Goal: Navigation & Orientation: Find specific page/section

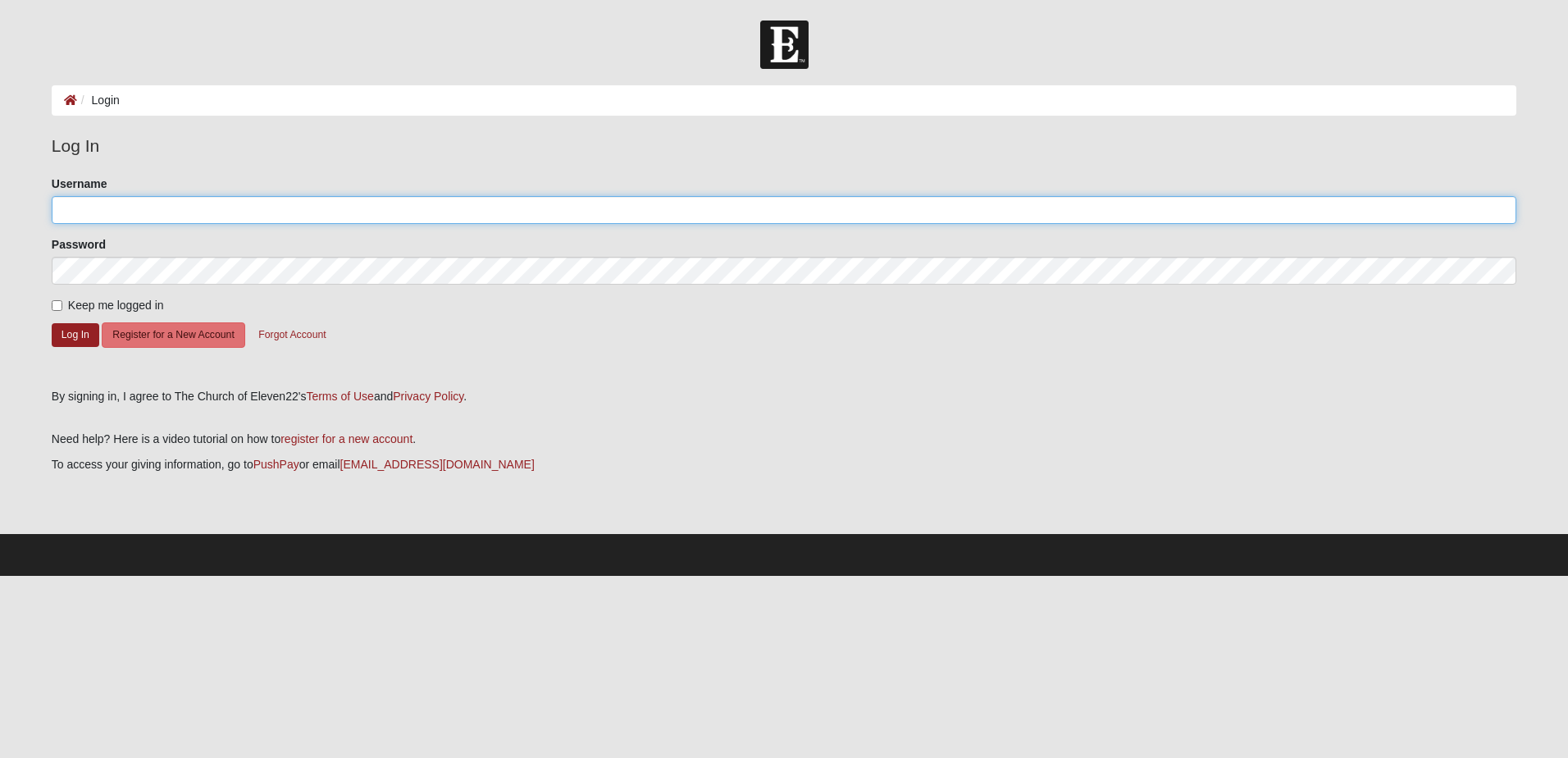
click at [149, 217] on input "Username" at bounding box center [784, 210] width 1465 height 28
type input "[EMAIL_ADDRESS][DOMAIN_NAME]"
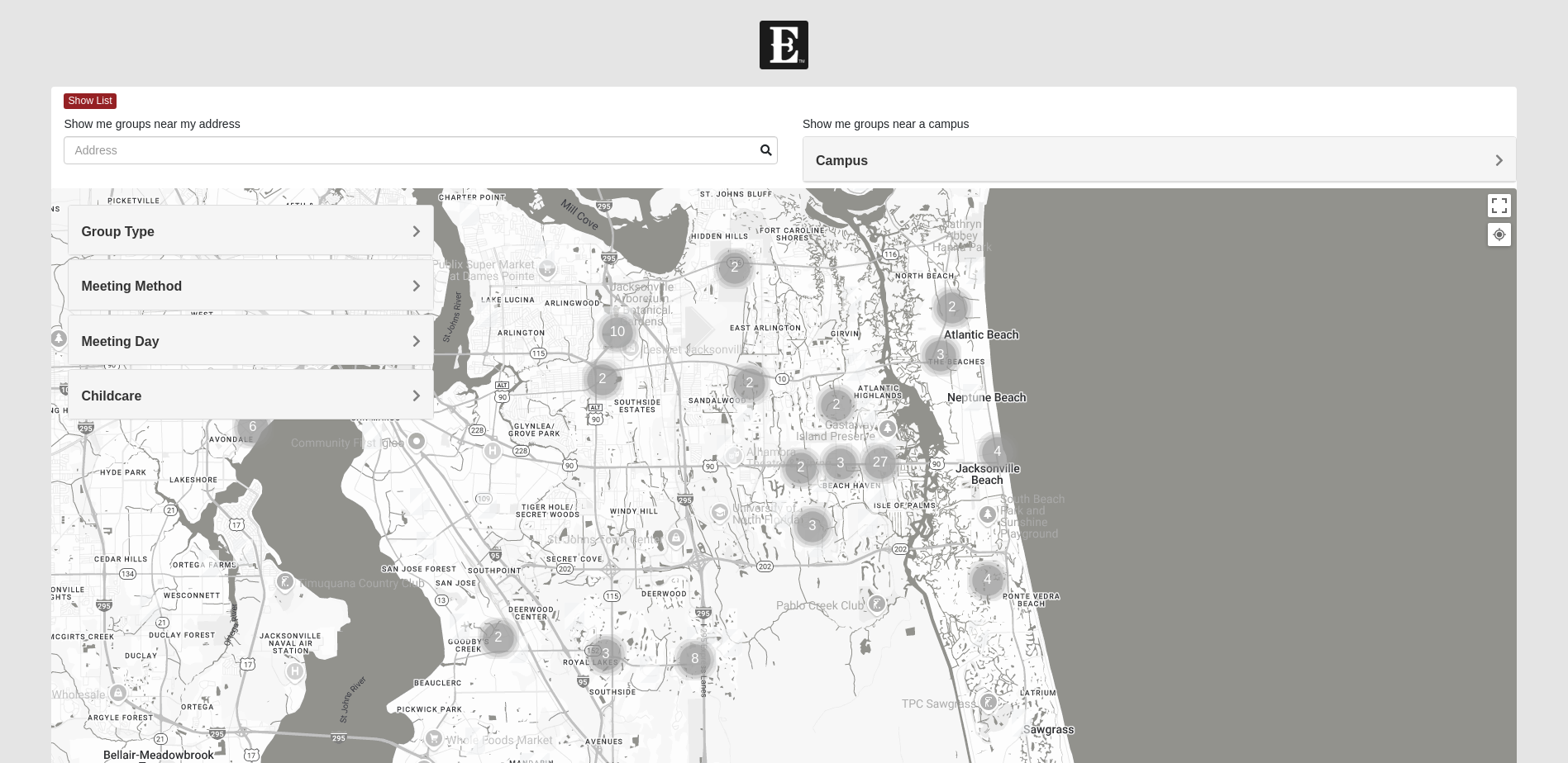
drag, startPoint x: 858, startPoint y: 589, endPoint x: 953, endPoint y: 540, distance: 106.9
click at [953, 540] on div at bounding box center [783, 518] width 1464 height 660
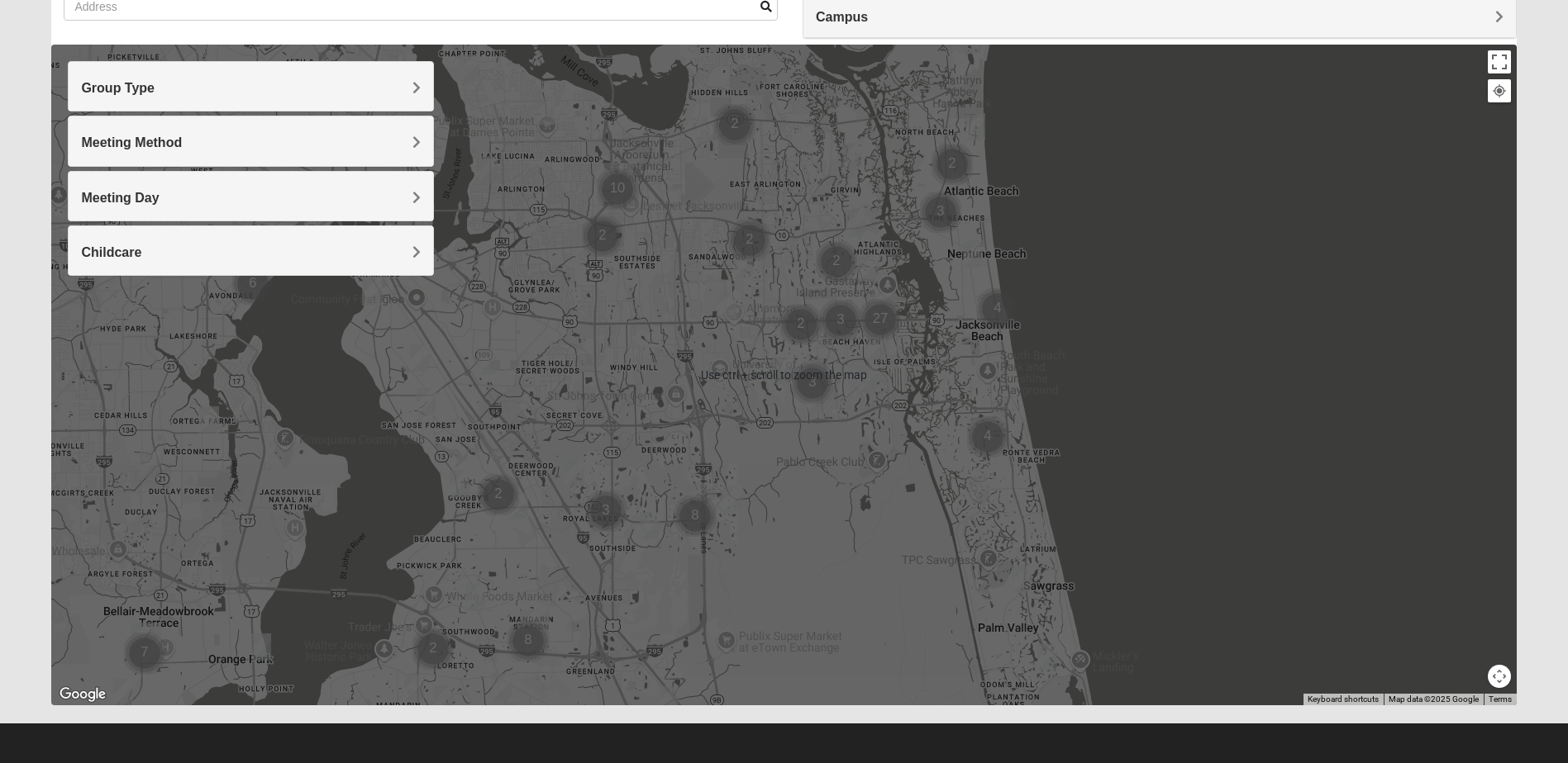
scroll to position [146, 0]
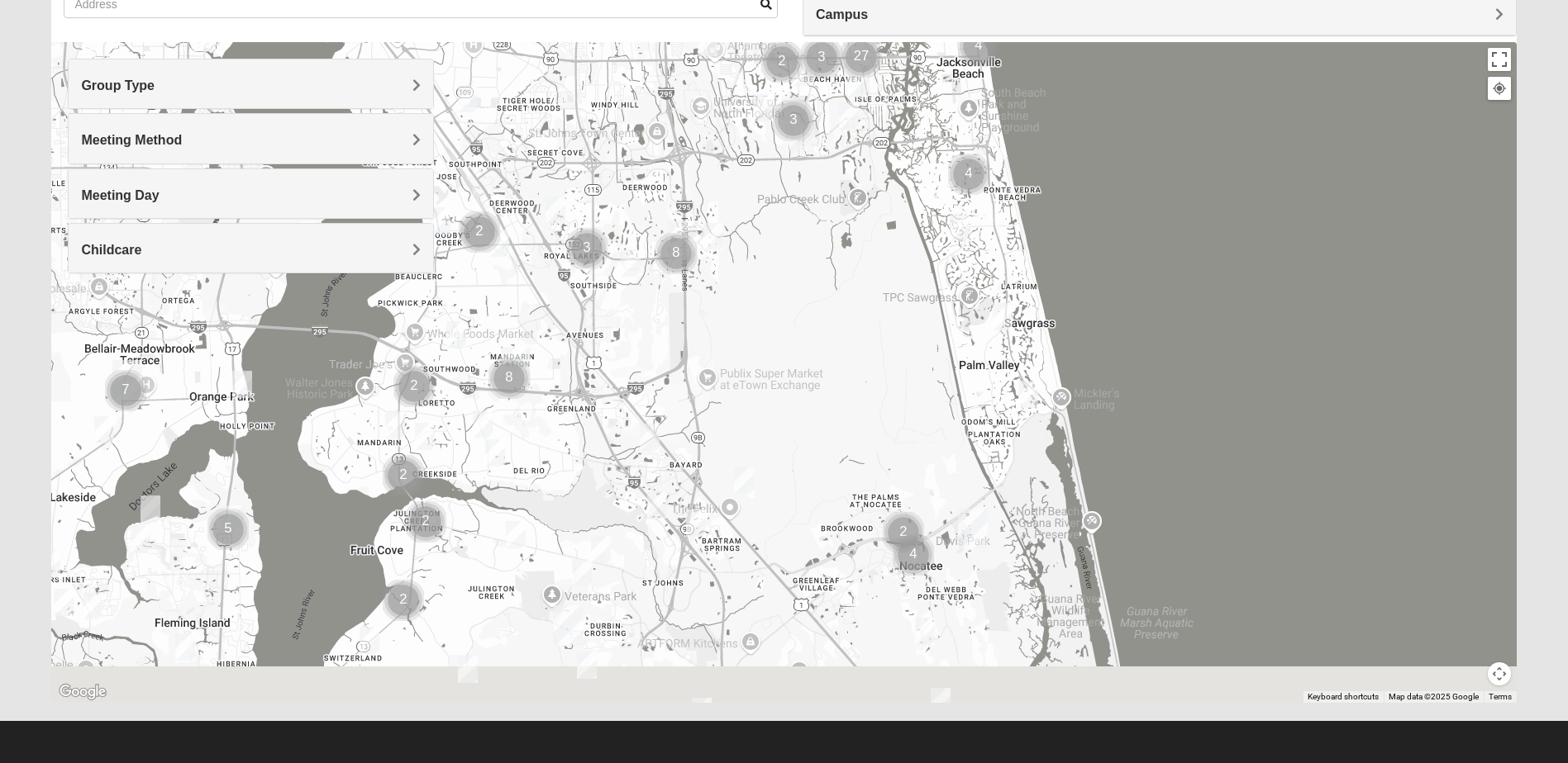
drag, startPoint x: 1167, startPoint y: 408, endPoint x: 1141, endPoint y: 146, distance: 263.3
click at [1146, 127] on div at bounding box center [783, 372] width 1464 height 660
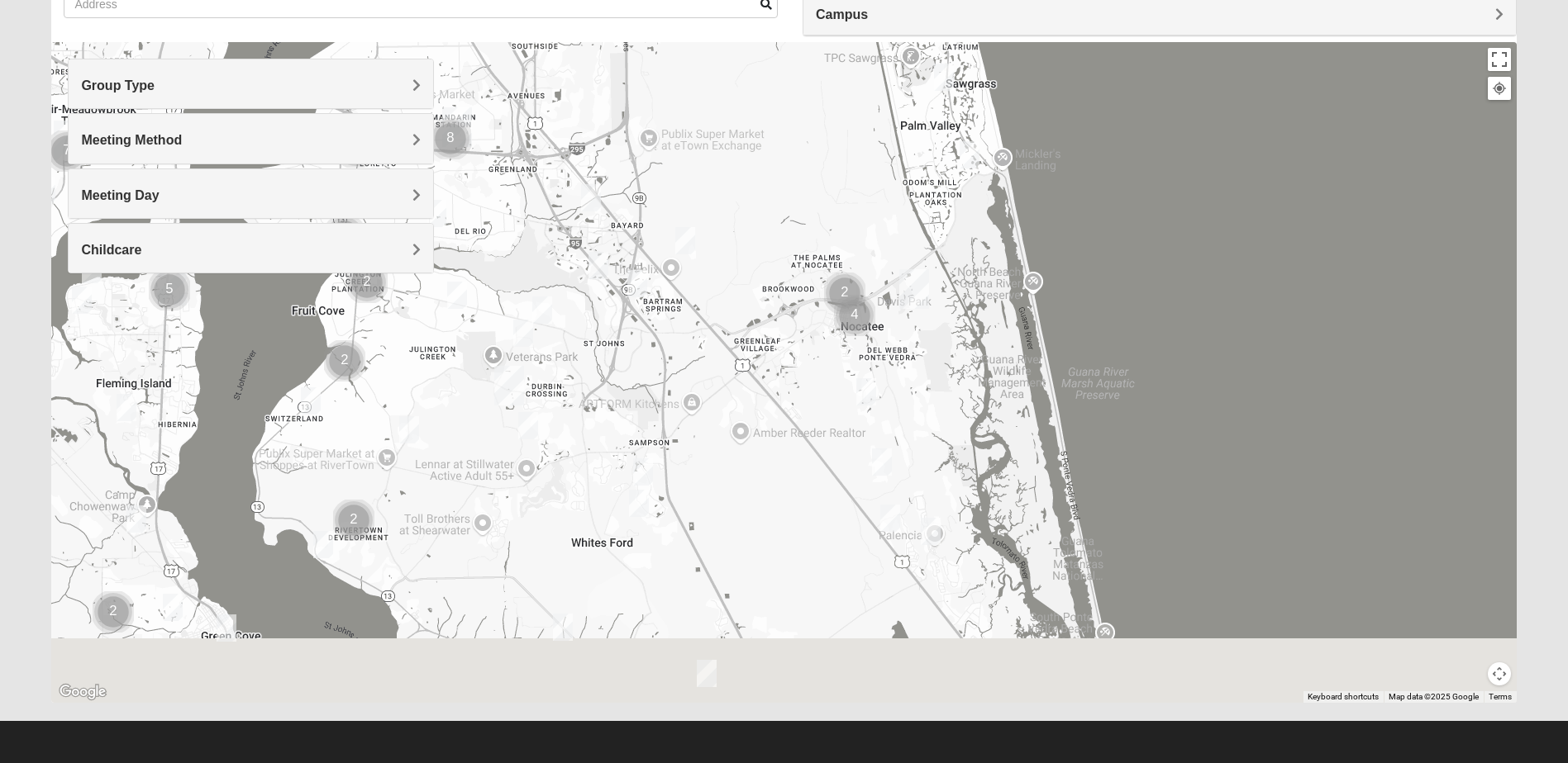
drag, startPoint x: 906, startPoint y: 636, endPoint x: 846, endPoint y: 395, distance: 248.4
click at [846, 395] on div at bounding box center [783, 372] width 1464 height 660
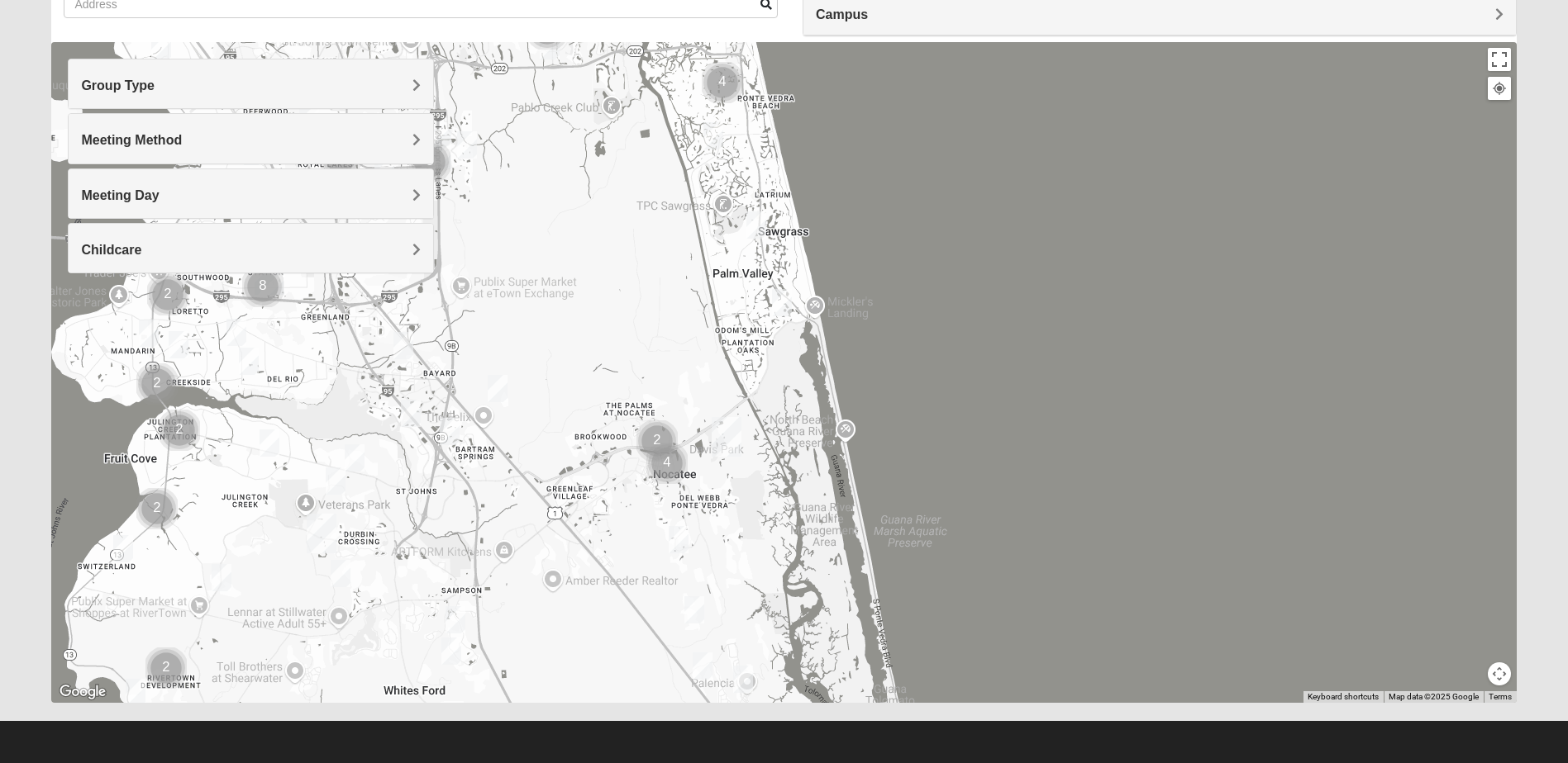
drag, startPoint x: 850, startPoint y: 180, endPoint x: 664, endPoint y: 370, distance: 265.9
click at [664, 370] on div at bounding box center [783, 372] width 1464 height 660
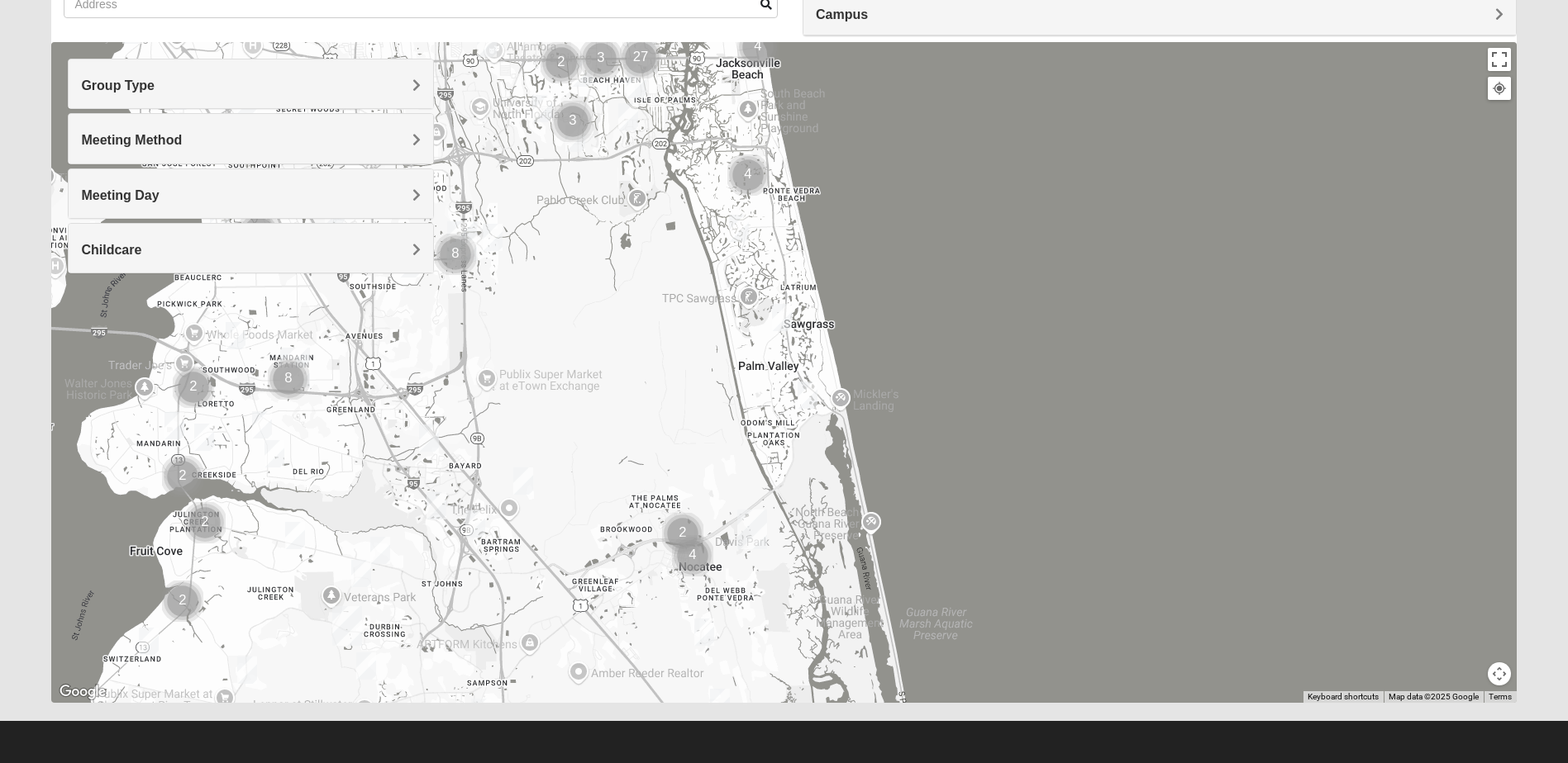
drag, startPoint x: 928, startPoint y: 275, endPoint x: 901, endPoint y: 374, distance: 102.6
click at [963, 441] on div at bounding box center [783, 372] width 1464 height 660
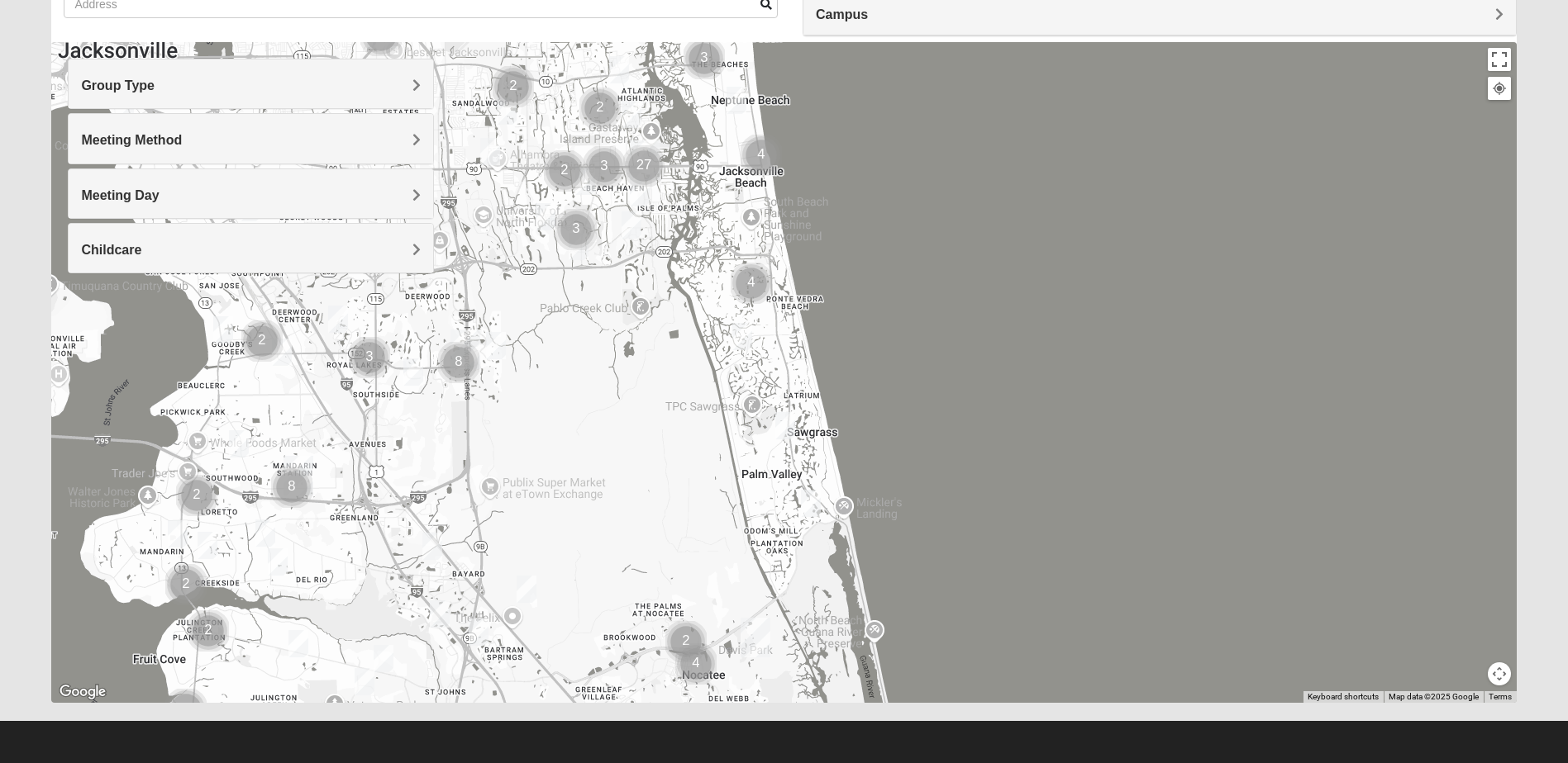
click at [751, 278] on img "Cluster of 4 groups" at bounding box center [751, 283] width 55 height 55
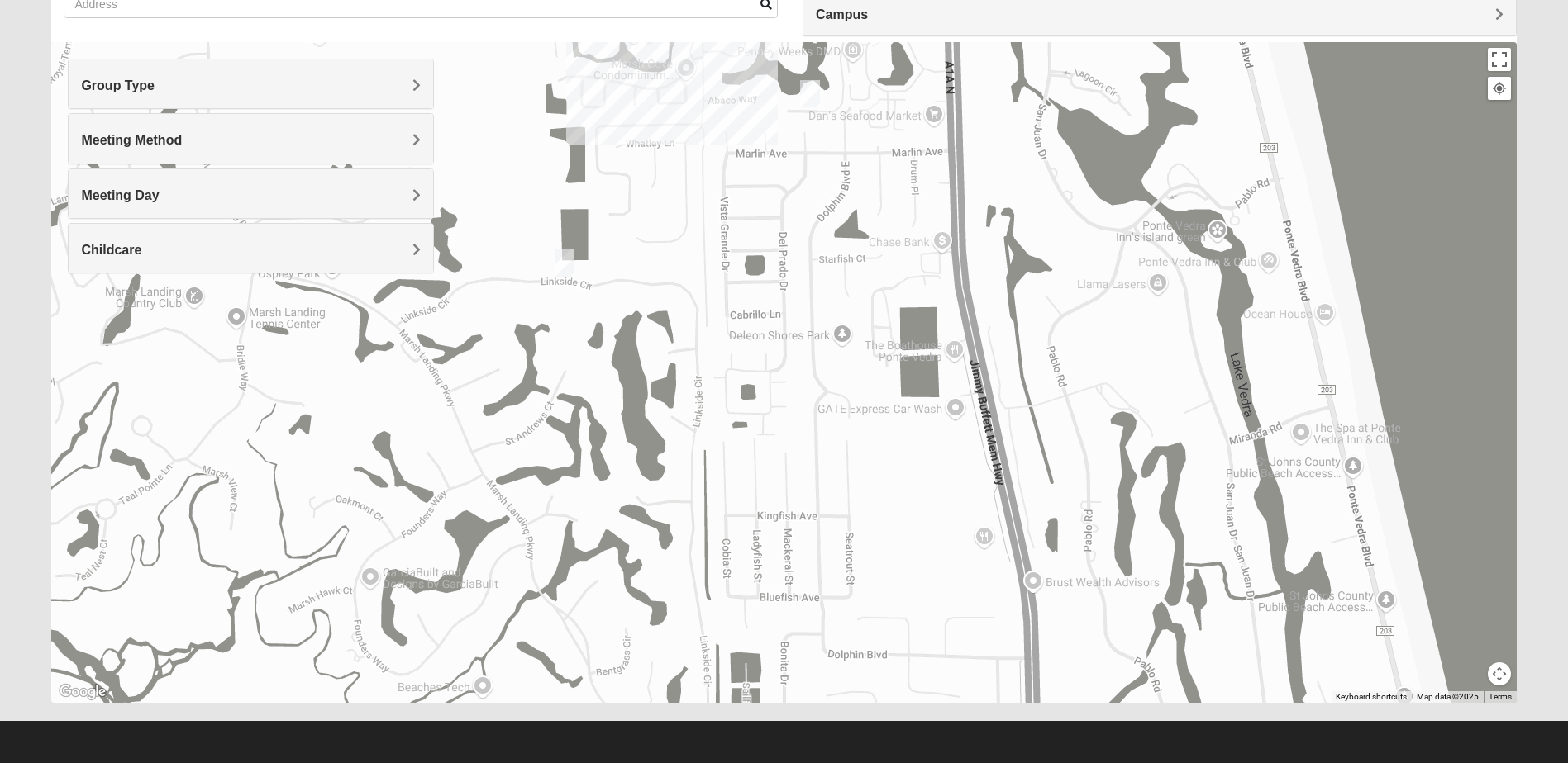
drag, startPoint x: 758, startPoint y: 504, endPoint x: 650, endPoint y: 240, distance: 285.2
click at [650, 240] on div "To navigate, press the arrow keys." at bounding box center [783, 372] width 1464 height 660
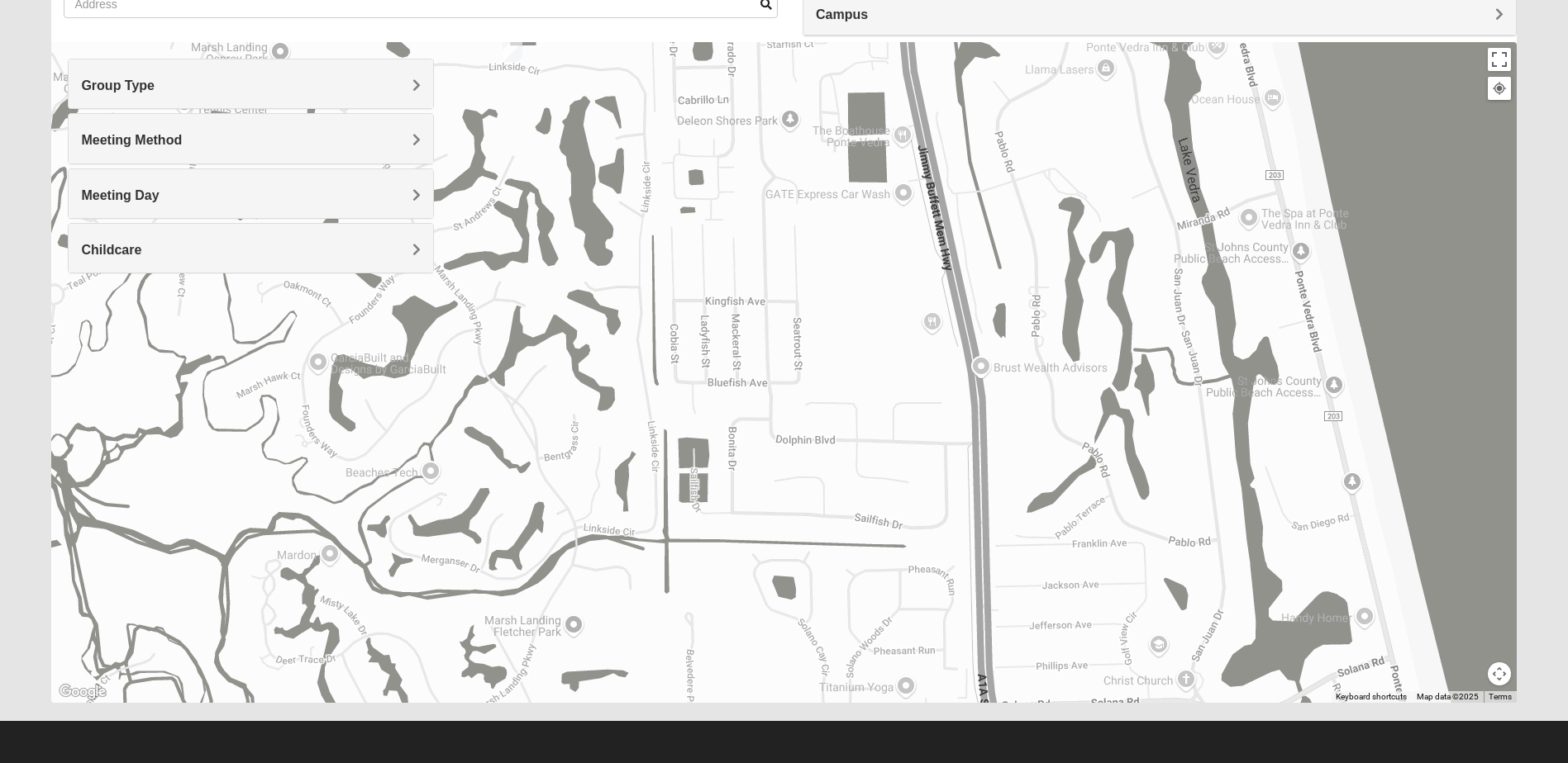
drag, startPoint x: 734, startPoint y: 577, endPoint x: 679, endPoint y: 257, distance: 324.7
click at [679, 258] on div "To navigate, press the arrow keys." at bounding box center [783, 372] width 1464 height 660
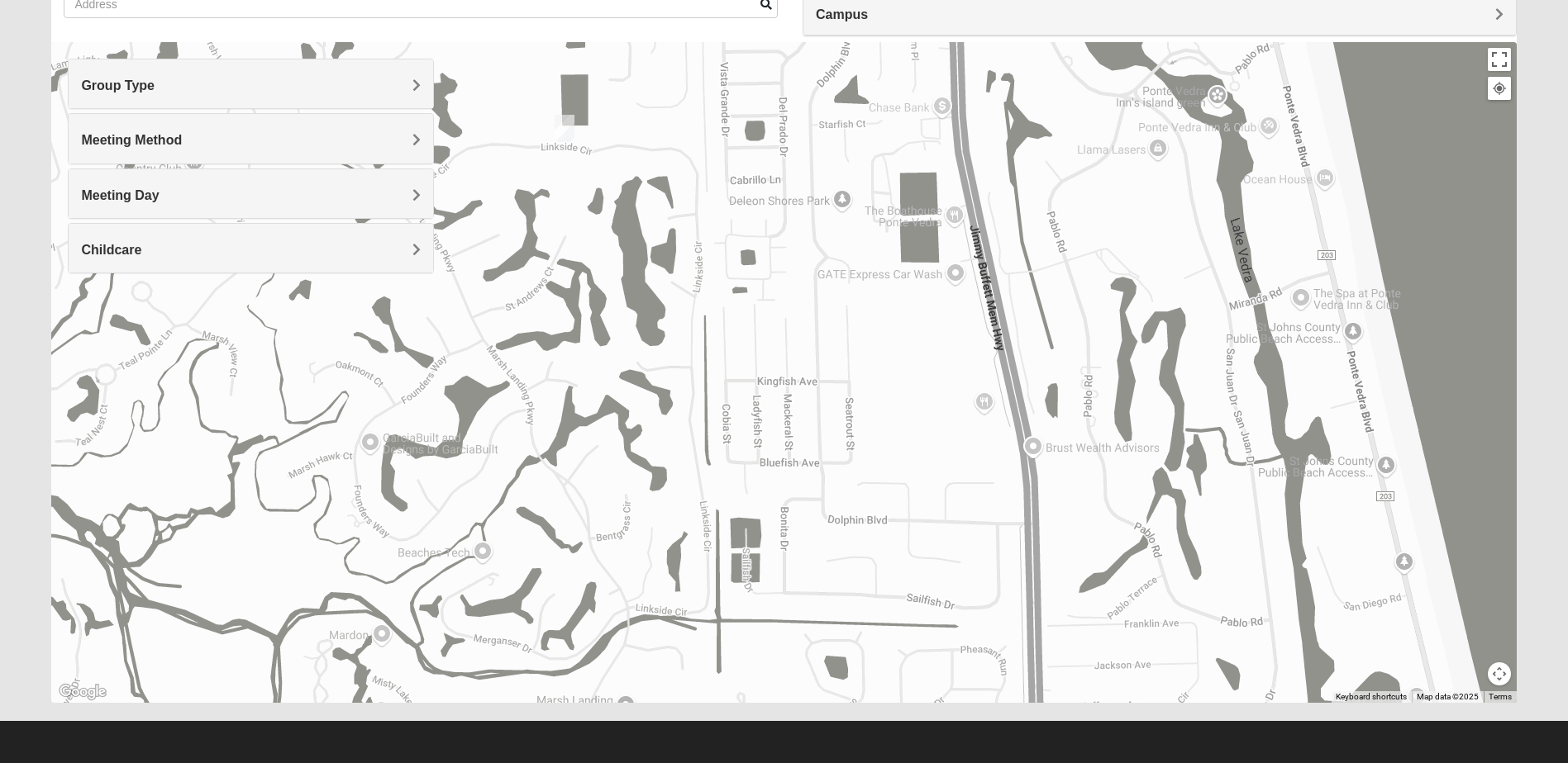
drag, startPoint x: 693, startPoint y: 317, endPoint x: 782, endPoint y: 664, distance: 358.2
click at [782, 664] on div "To navigate, press the arrow keys." at bounding box center [783, 372] width 1464 height 660
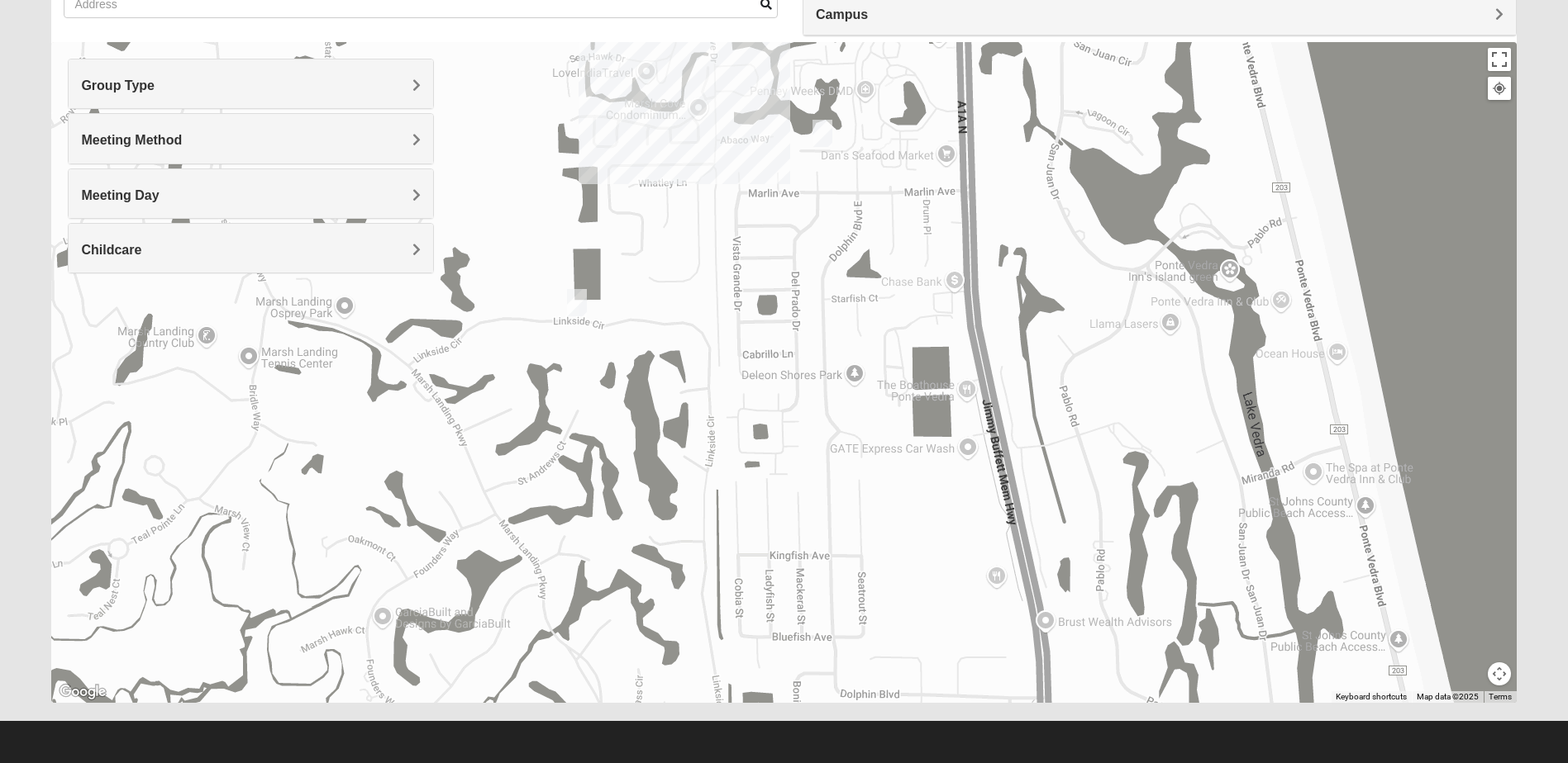
drag, startPoint x: 856, startPoint y: 557, endPoint x: 895, endPoint y: 650, distance: 100.8
click at [902, 666] on div "To navigate, press the arrow keys." at bounding box center [783, 372] width 1464 height 660
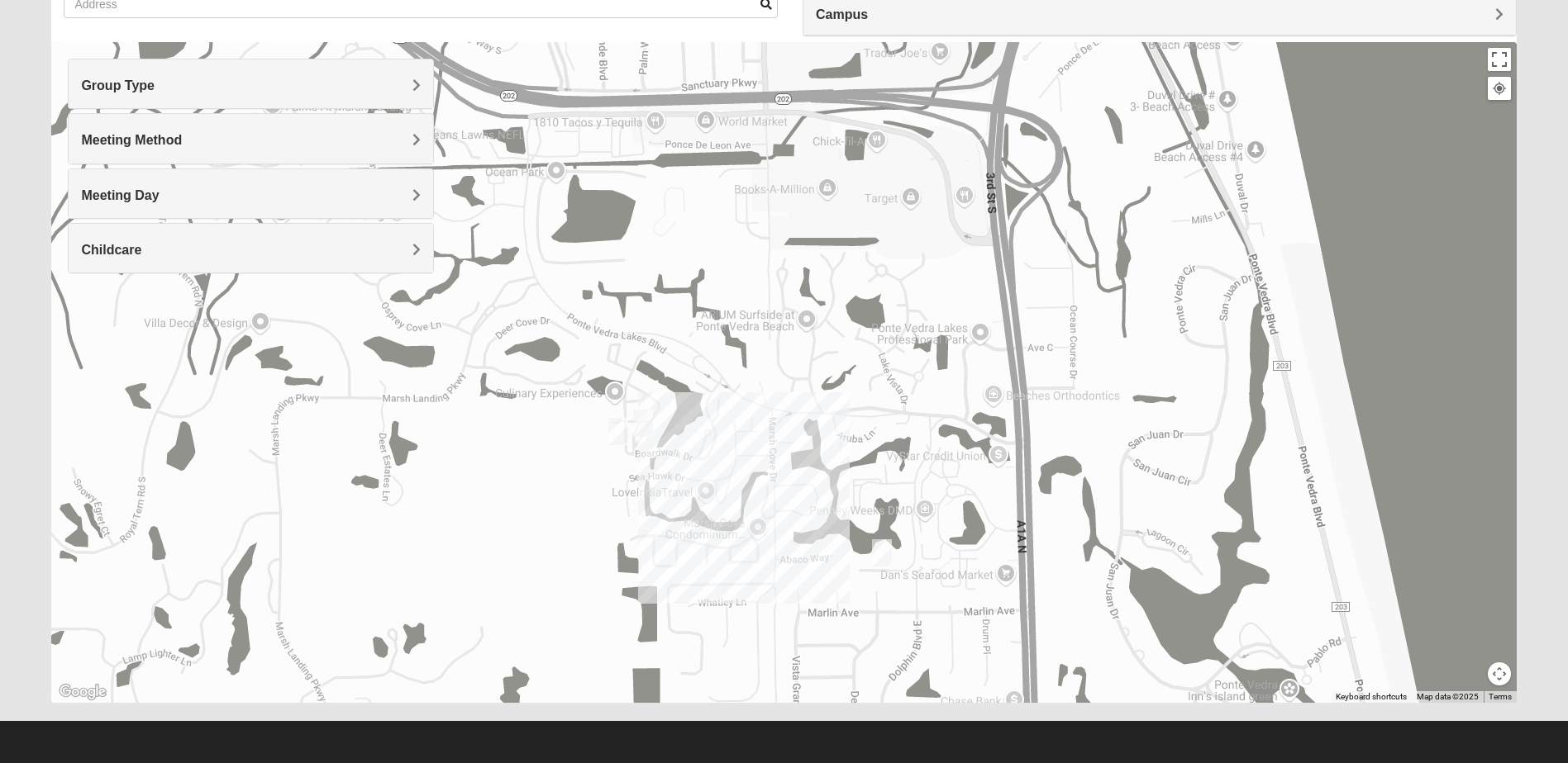
drag, startPoint x: 671, startPoint y: 346, endPoint x: 670, endPoint y: 569, distance: 223.0
click at [683, 634] on div "To navigate, press the arrow keys." at bounding box center [783, 372] width 1464 height 660
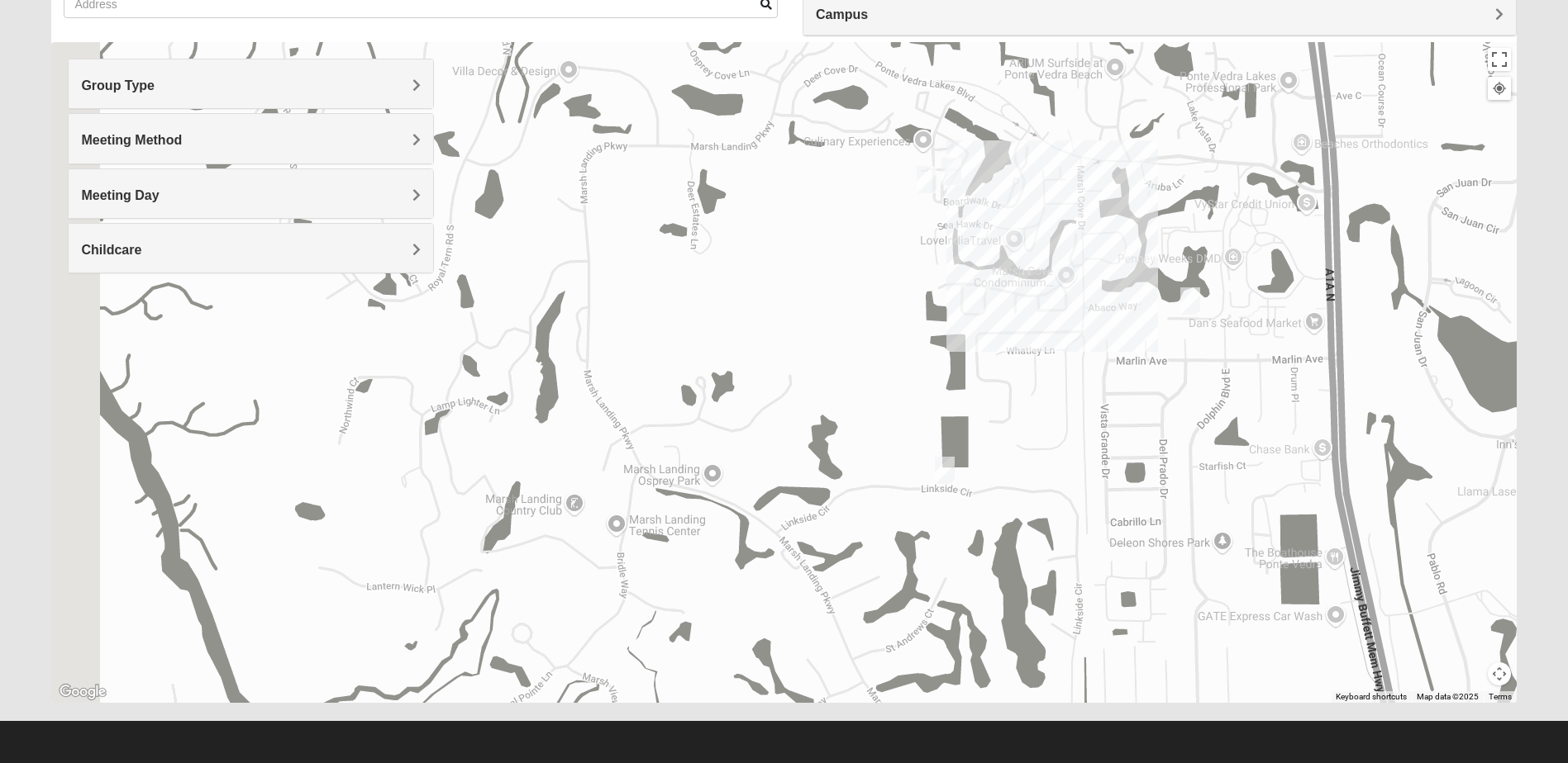
drag, startPoint x: 595, startPoint y: 597, endPoint x: 927, endPoint y: 340, distance: 419.8
click at [927, 340] on div "To navigate, press the arrow keys." at bounding box center [783, 372] width 1464 height 660
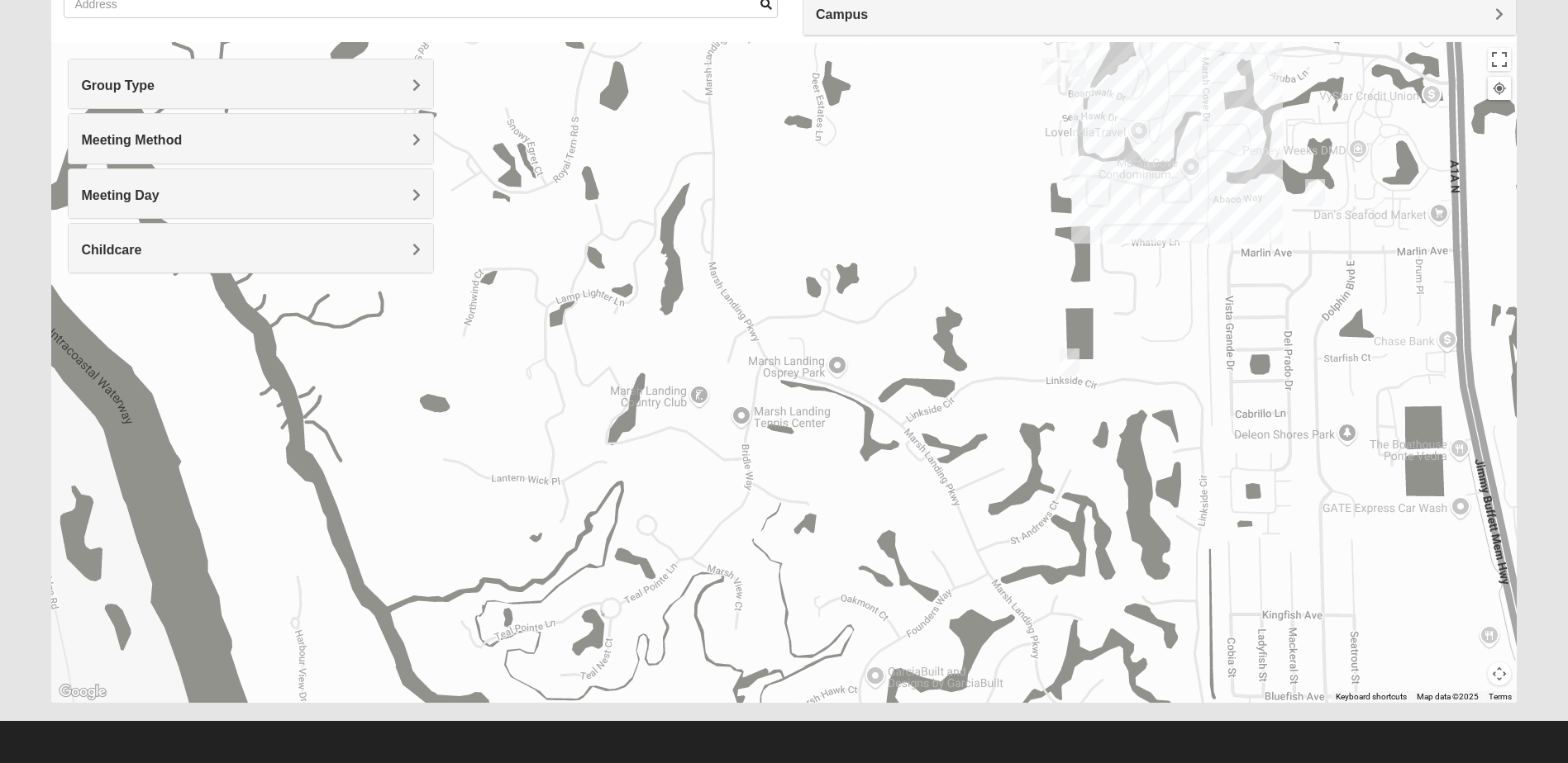
drag, startPoint x: 819, startPoint y: 566, endPoint x: 989, endPoint y: 367, distance: 261.7
click at [840, 492] on div "To navigate, press the arrow keys." at bounding box center [783, 372] width 1464 height 660
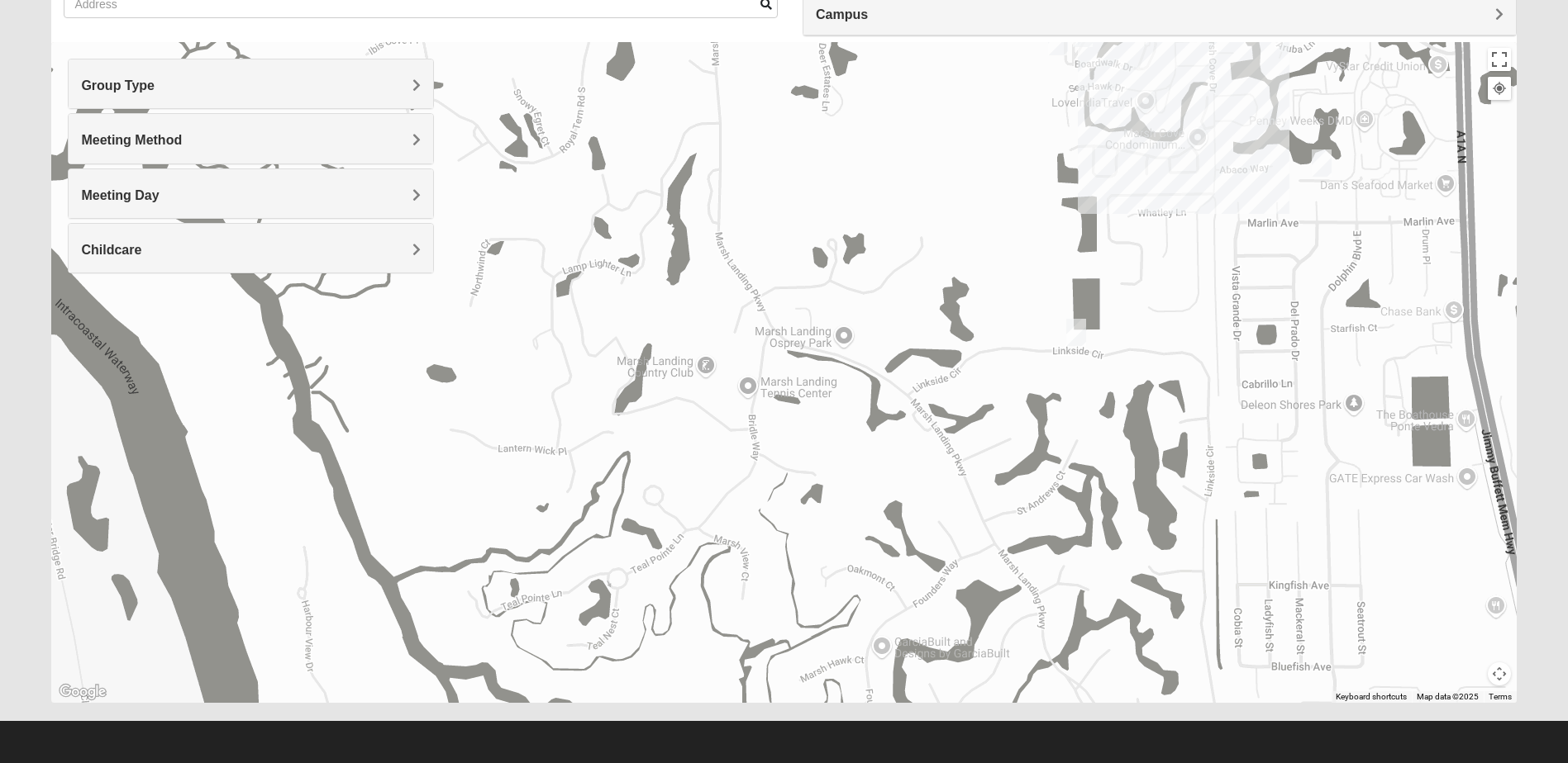
click at [1075, 328] on img "1825 Mixed Gatewood/Morales 32082" at bounding box center [1076, 332] width 33 height 40
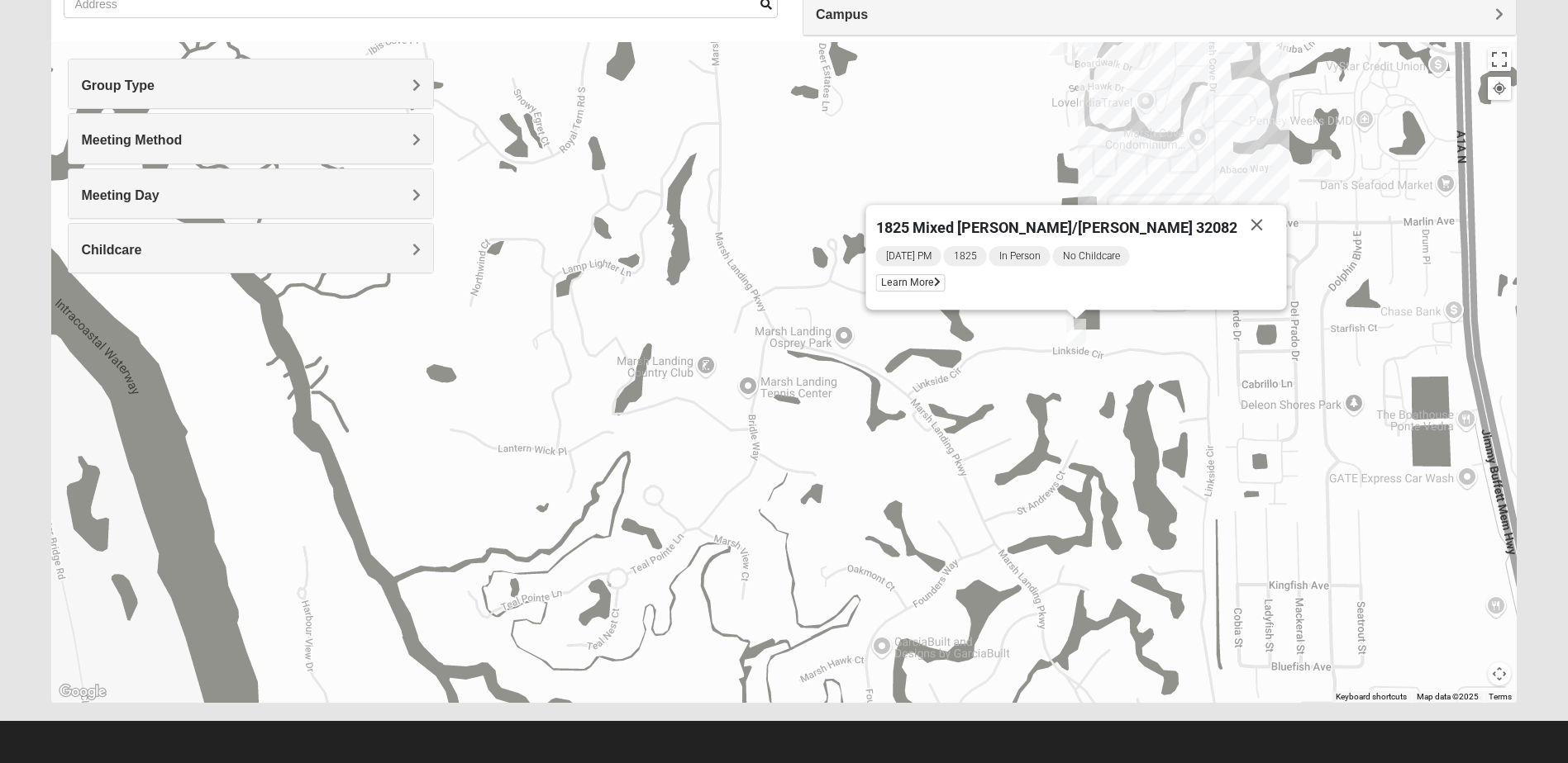
click at [736, 522] on div "1825 Mixed Gatewood/Morales 32082 Tuesday PM 1825 In Person No Childcare Learn …" at bounding box center [783, 372] width 1464 height 660
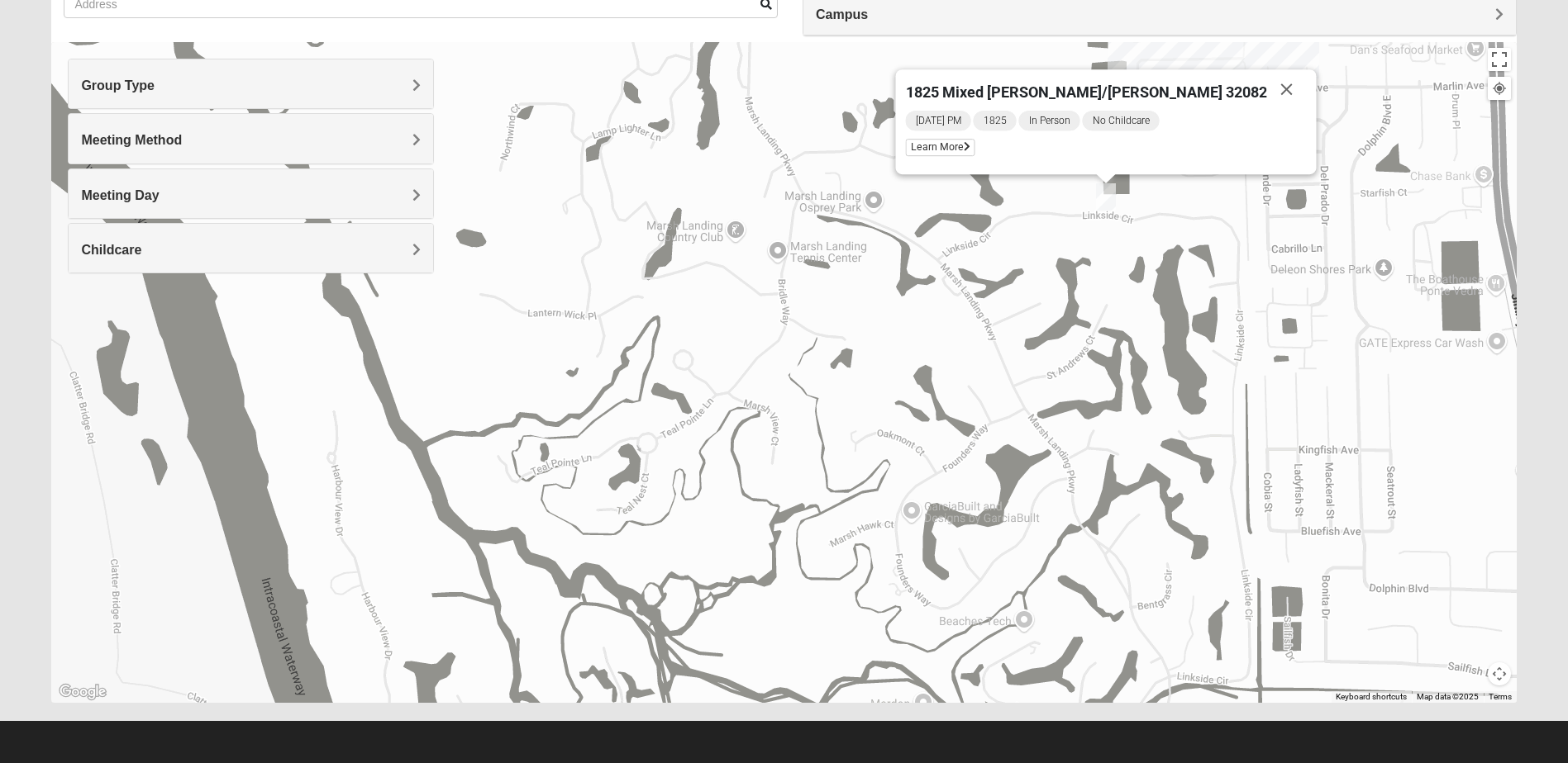
drag, startPoint x: 681, startPoint y: 604, endPoint x: 721, endPoint y: 285, distance: 321.5
click at [721, 287] on div "1825 Mixed Gatewood/Morales 32082 Tuesday PM 1825 In Person No Childcare Learn …" at bounding box center [783, 372] width 1464 height 660
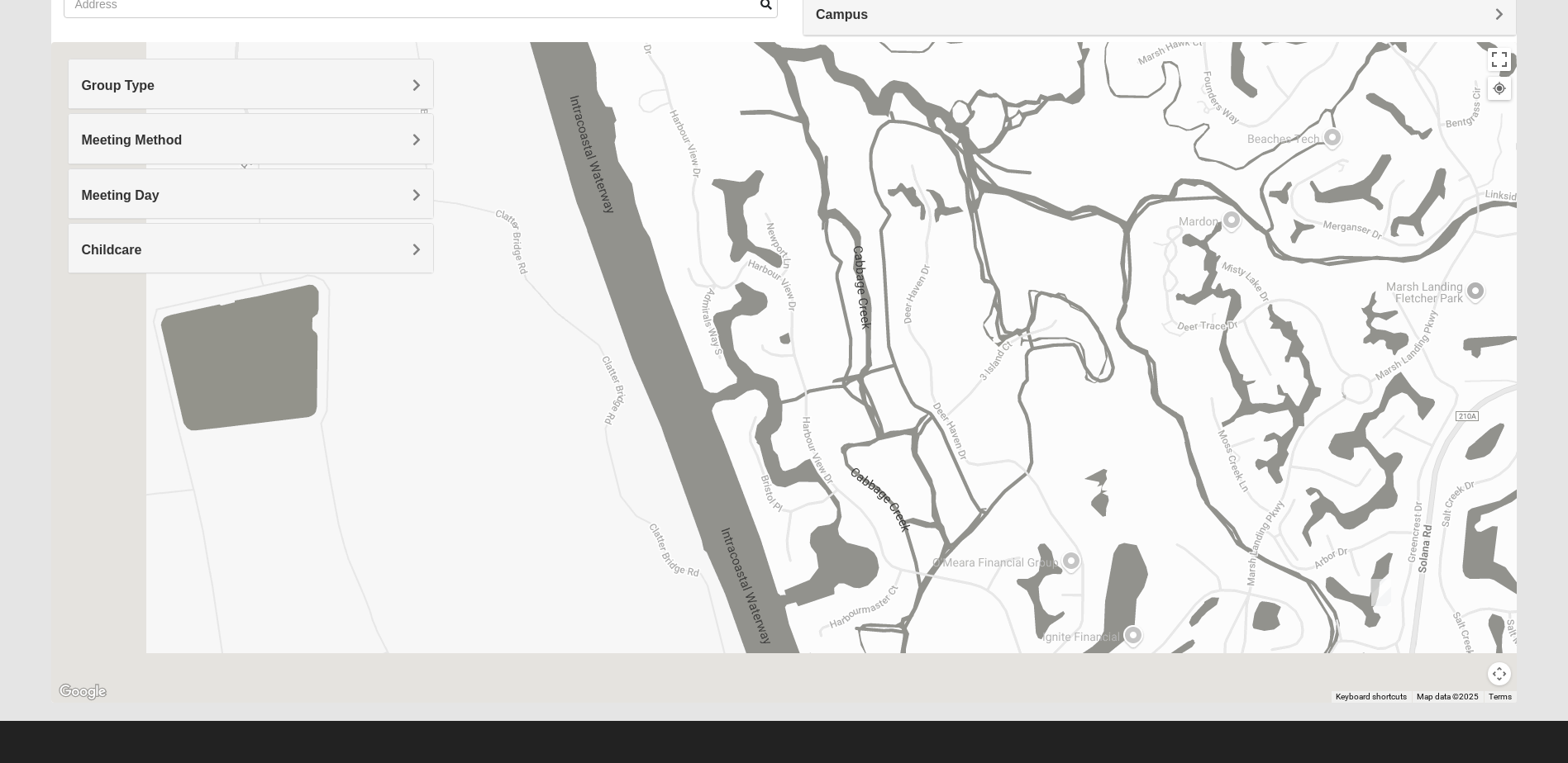
drag, startPoint x: 700, startPoint y: 562, endPoint x: 1008, endPoint y: 417, distance: 340.4
click at [1016, 415] on div "1825 Mixed Gatewood/Morales 32082 Tuesday PM 1825 In Person No Childcare Learn …" at bounding box center [783, 372] width 1464 height 660
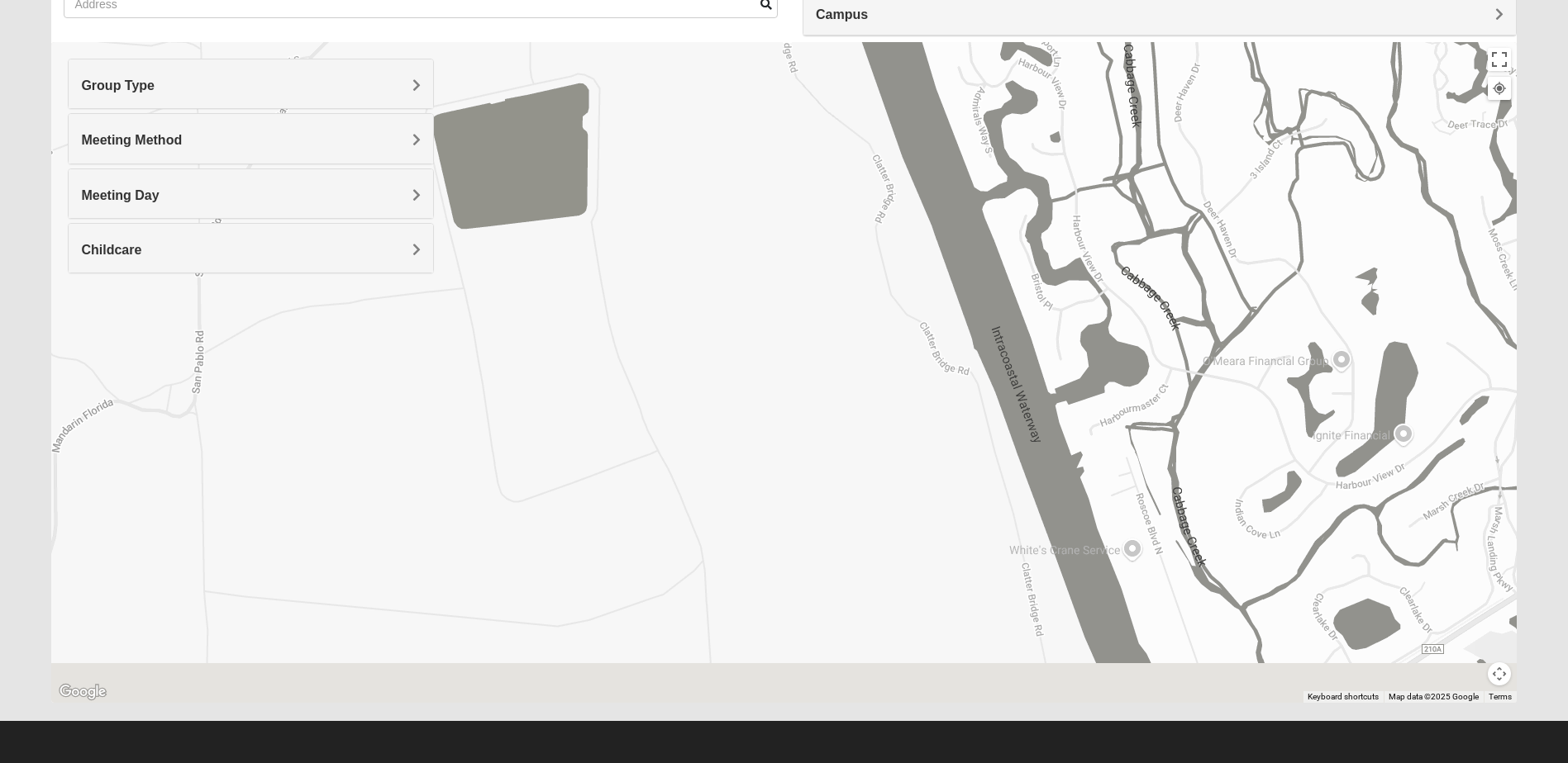
drag, startPoint x: 732, startPoint y: 567, endPoint x: 863, endPoint y: 408, distance: 206.0
click at [853, 417] on div "1825 Mixed Gatewood/Morales 32082 Tuesday PM 1825 In Person No Childcare Learn …" at bounding box center [783, 372] width 1464 height 660
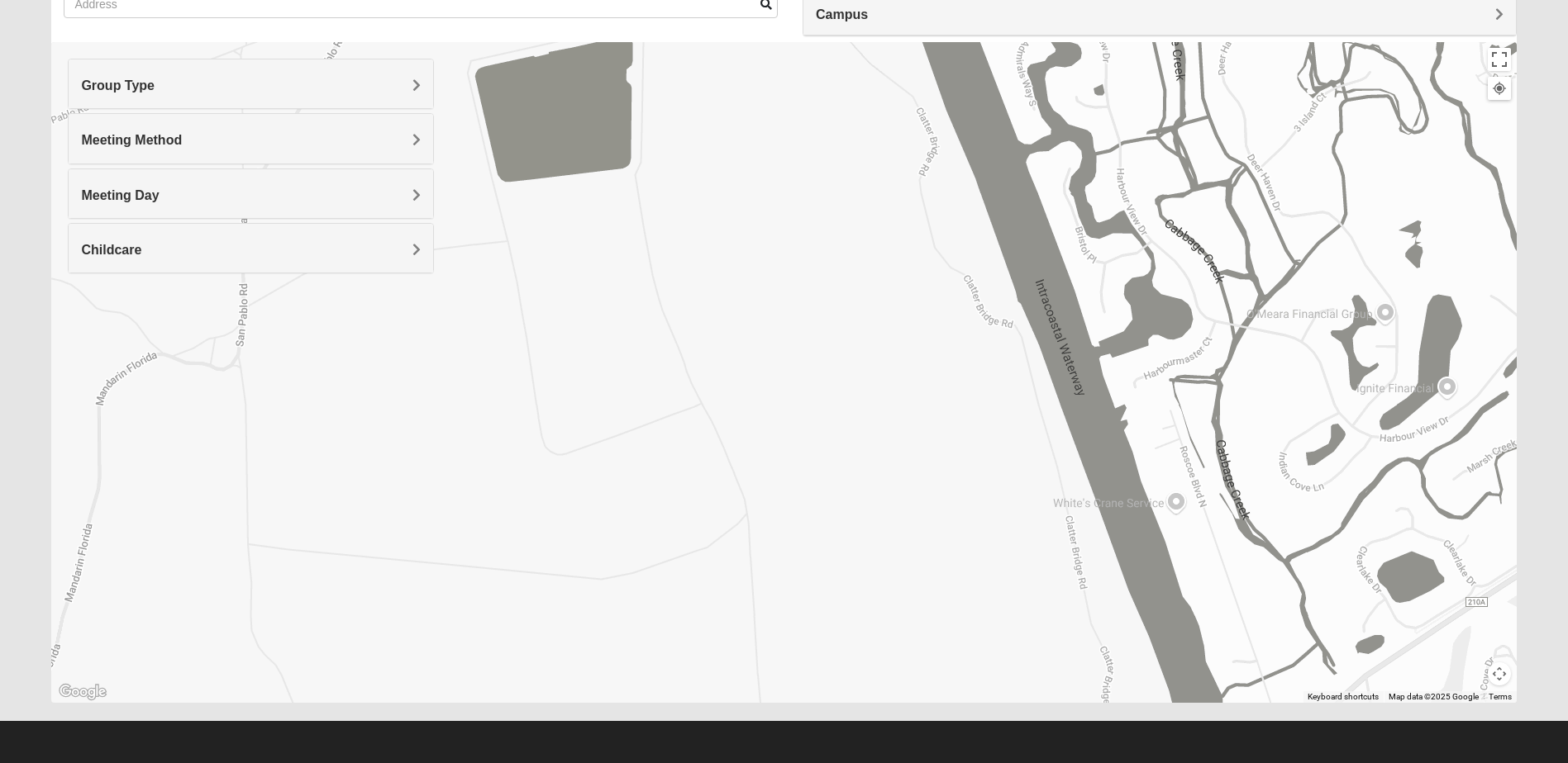
drag, startPoint x: 592, startPoint y: 544, endPoint x: 966, endPoint y: 344, distance: 424.1
click at [967, 344] on div "1825 Mixed Gatewood/Morales 32082 Tuesday PM 1825 In Person No Childcare Learn …" at bounding box center [783, 372] width 1464 height 660
